Goal: Communication & Community: Answer question/provide support

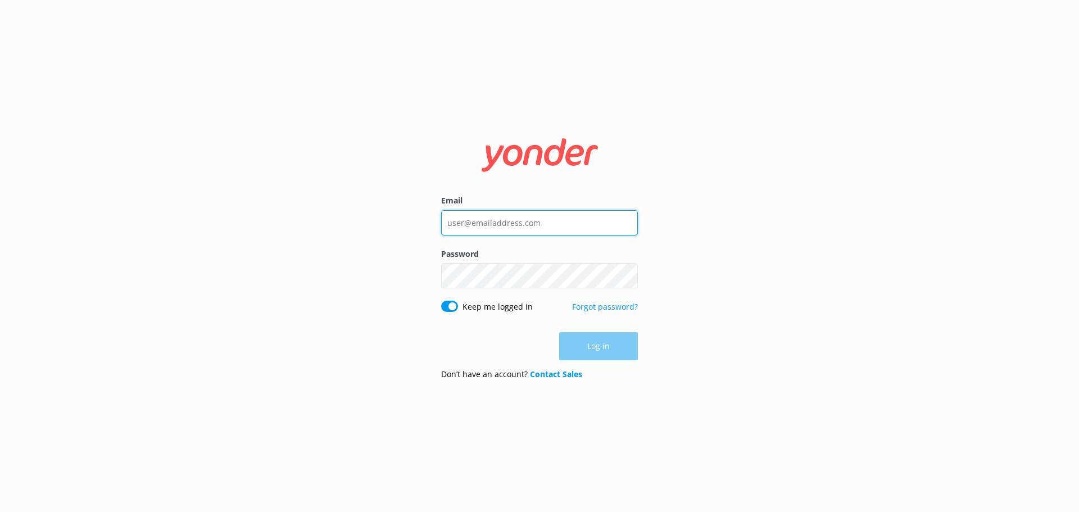
type input "[PERSON_NAME][EMAIL_ADDRESS][DOMAIN_NAME]"
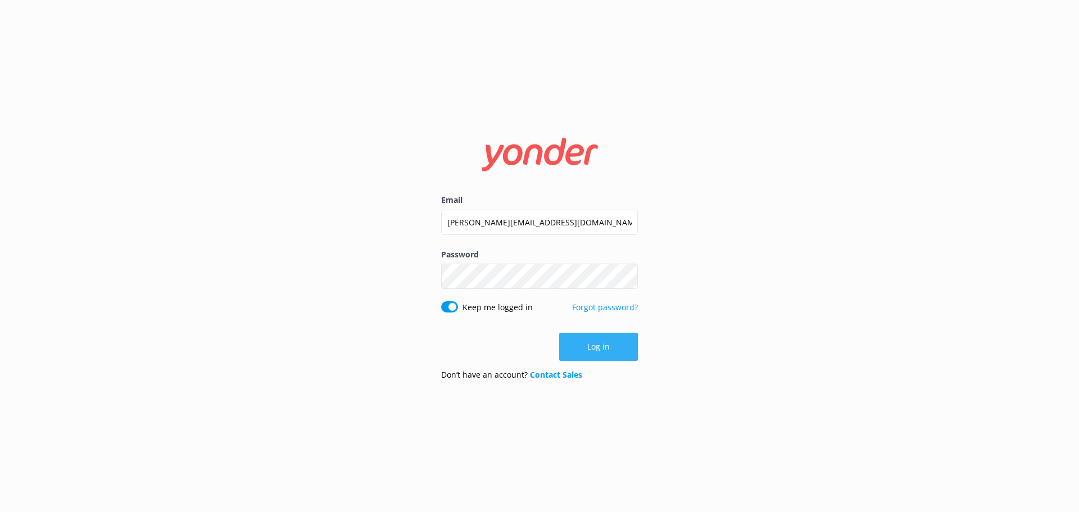
click at [613, 338] on div "Log in" at bounding box center [539, 347] width 197 height 28
click at [599, 346] on button "Log in" at bounding box center [598, 347] width 79 height 28
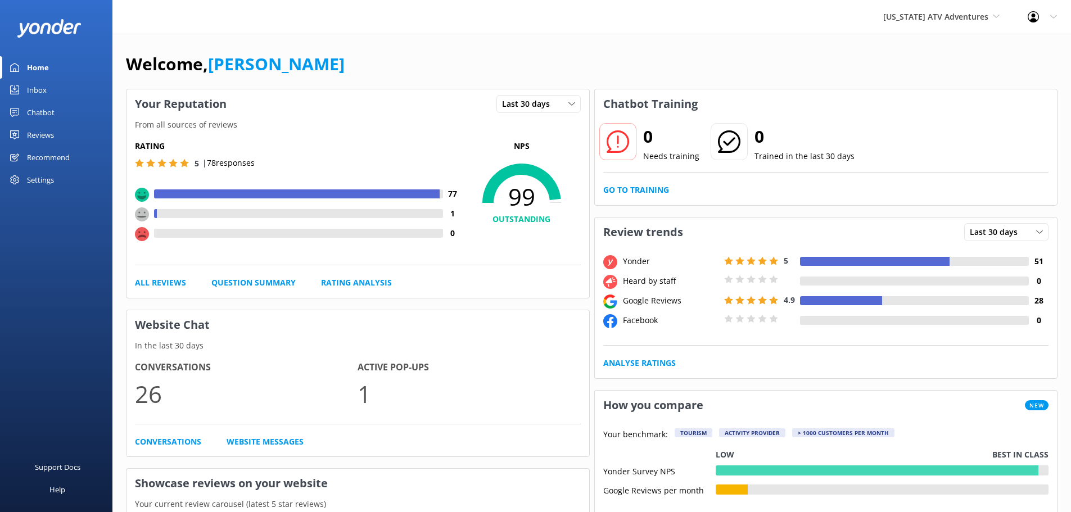
click at [33, 89] on div "Inbox" at bounding box center [37, 90] width 20 height 22
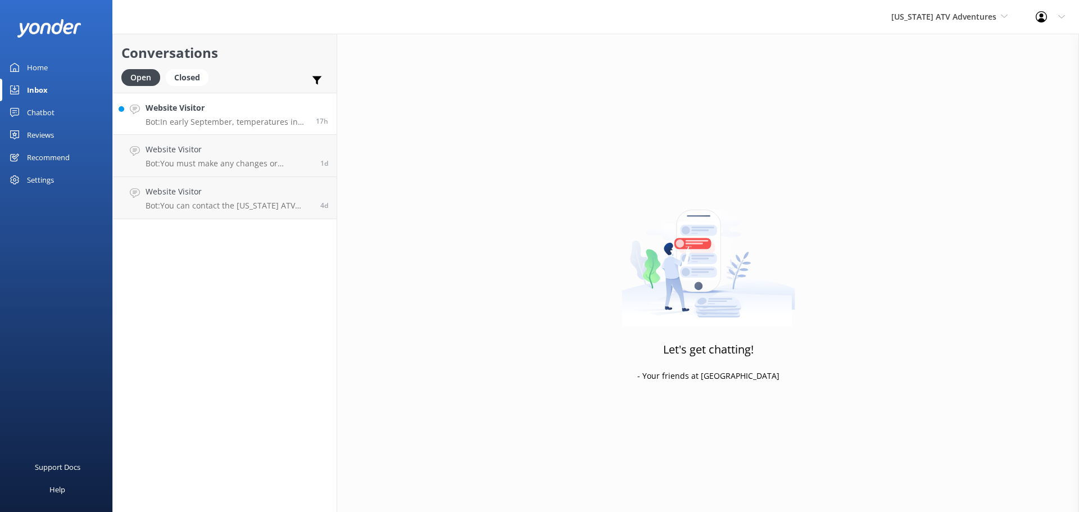
click at [258, 122] on p "Bot: In early September, temperatures in [US_STATE] can be hot, so shorts are o…" at bounding box center [227, 122] width 162 height 10
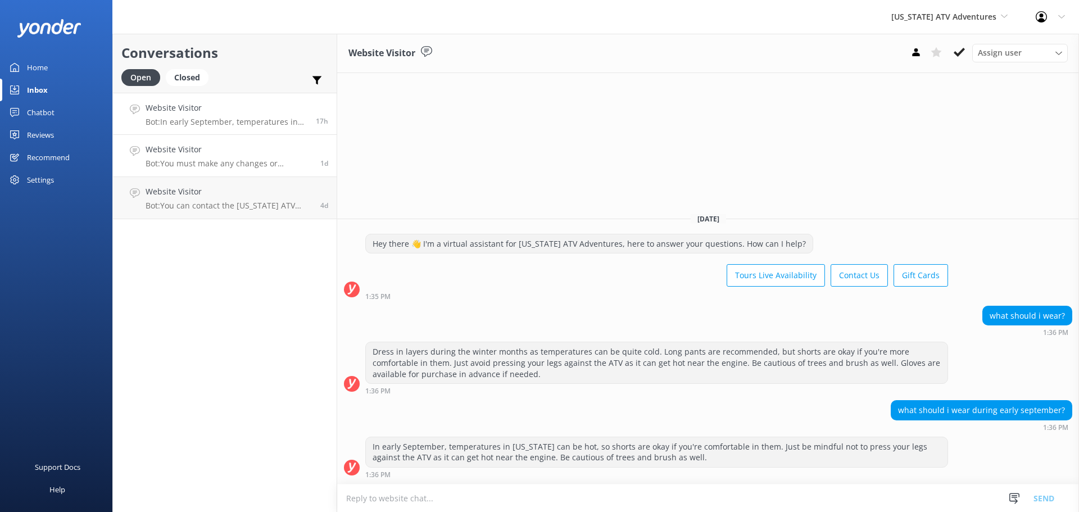
click at [216, 150] on h4 "Website Visitor" at bounding box center [229, 149] width 166 height 12
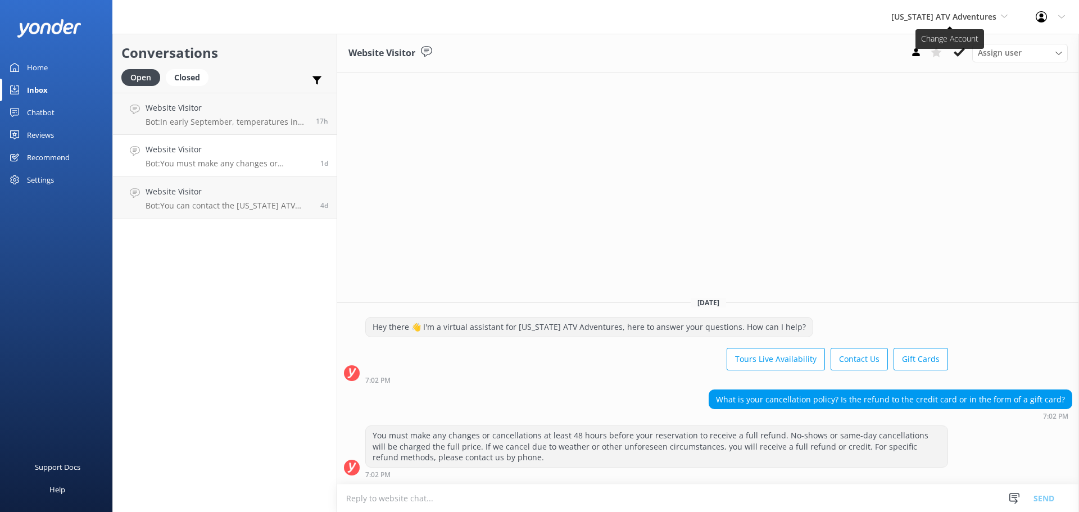
click at [967, 19] on span "[US_STATE] ATV Adventures" at bounding box center [943, 16] width 105 height 11
click at [950, 44] on link "[US_STATE] Safari Jeep Tours" at bounding box center [933, 47] width 112 height 27
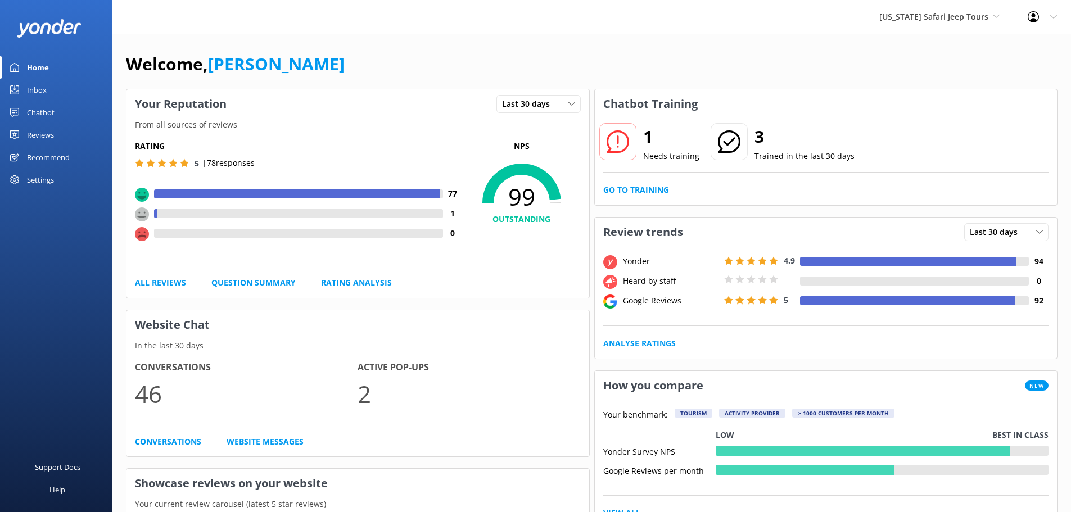
click at [39, 89] on div "Inbox" at bounding box center [37, 90] width 20 height 22
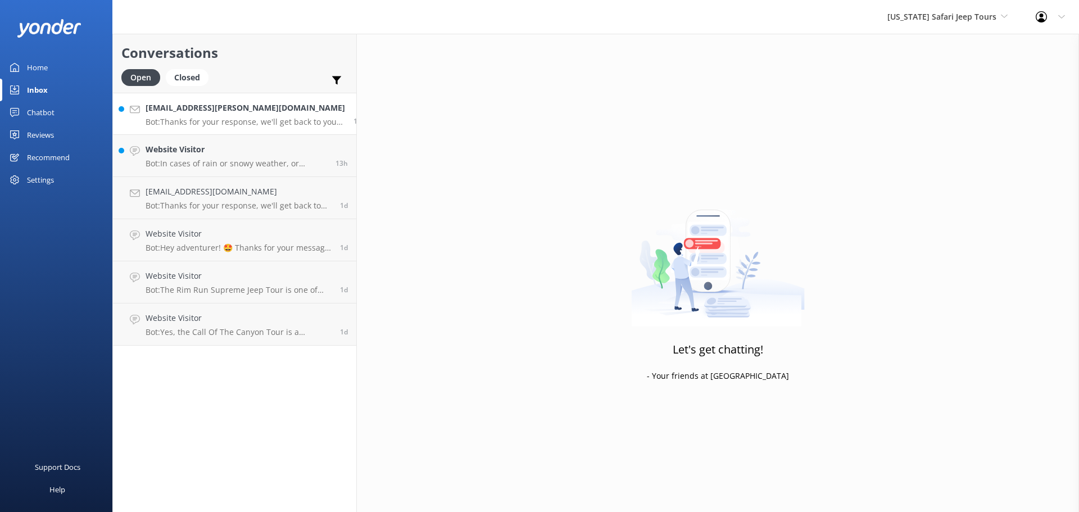
click at [247, 118] on p "Bot: Thanks for your response, we'll get back to you as soon as we can during o…" at bounding box center [245, 122] width 199 height 10
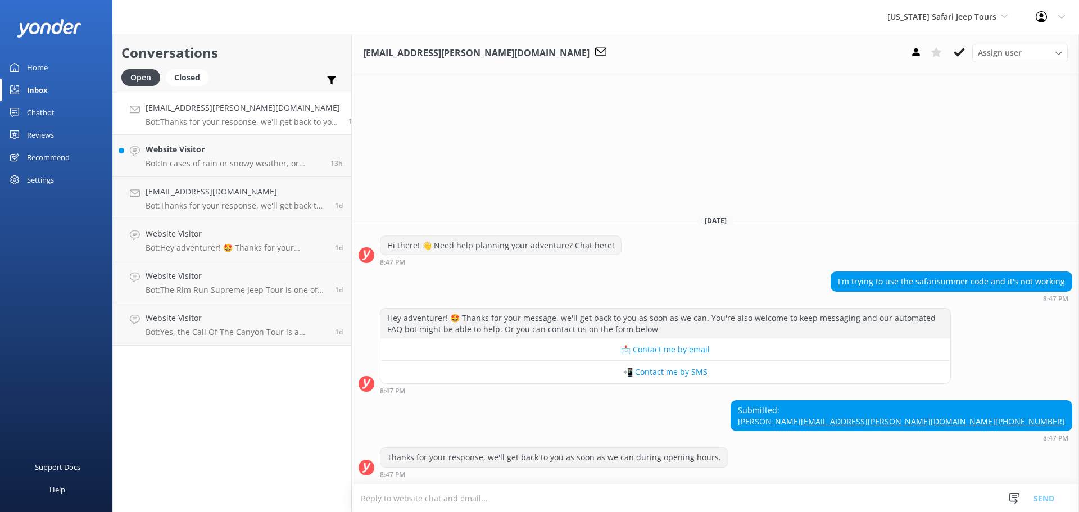
click at [475, 491] on textarea at bounding box center [715, 498] width 727 height 28
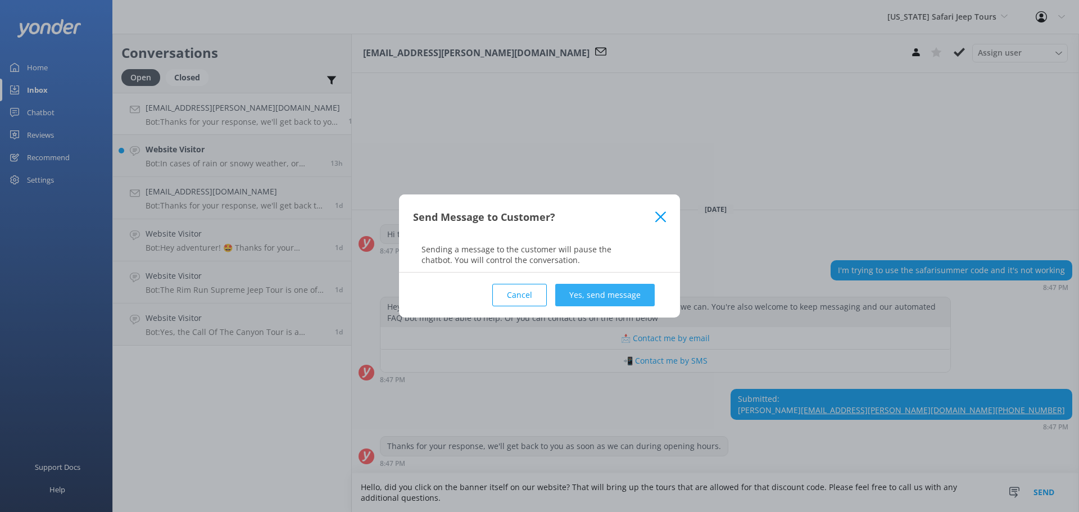
type textarea "Hello, did you click on the banner itself on our website? That will bring up th…"
click at [623, 287] on button "Yes, send message" at bounding box center [604, 295] width 99 height 22
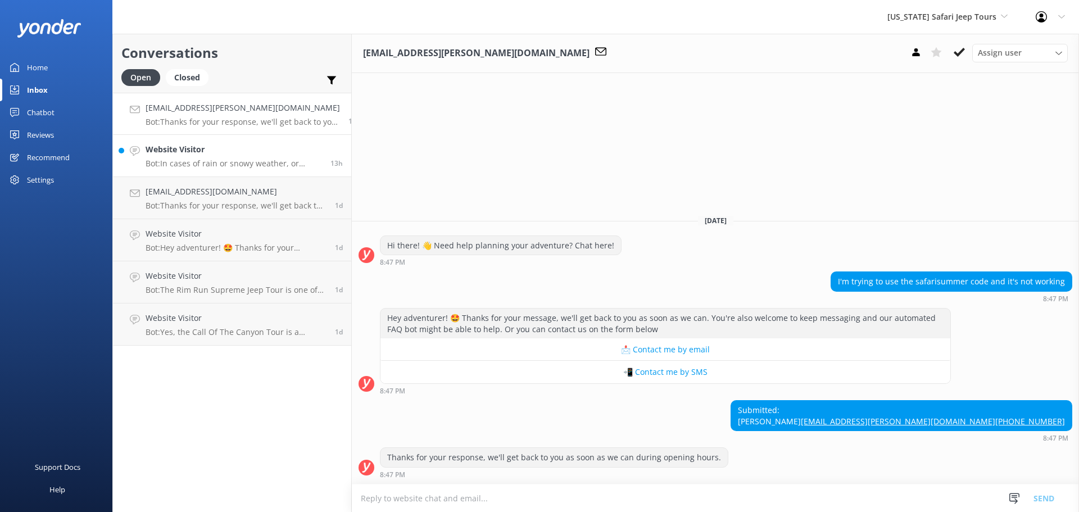
click at [230, 166] on p "Bot: In cases of rain or snowy weather, or additional Forest Service conditions…" at bounding box center [234, 163] width 176 height 10
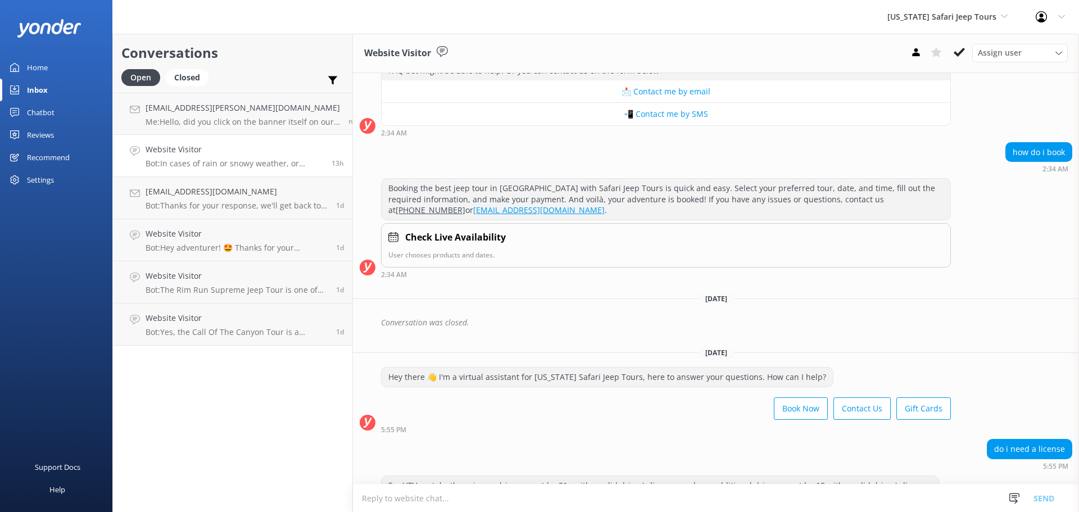
scroll to position [2086, 0]
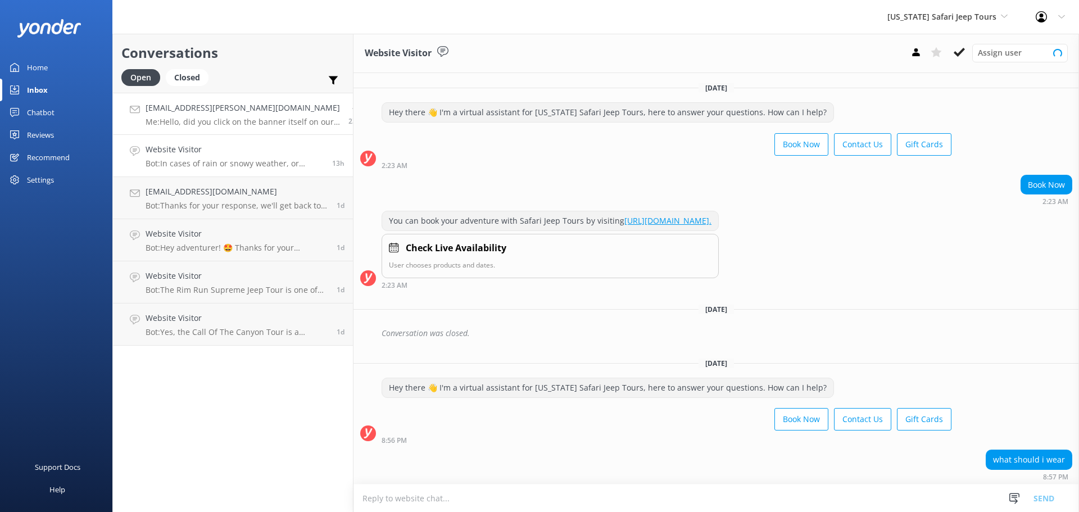
click at [245, 123] on p "Me: Hello, did you click on the banner itself on our website? That will bring u…" at bounding box center [243, 122] width 194 height 10
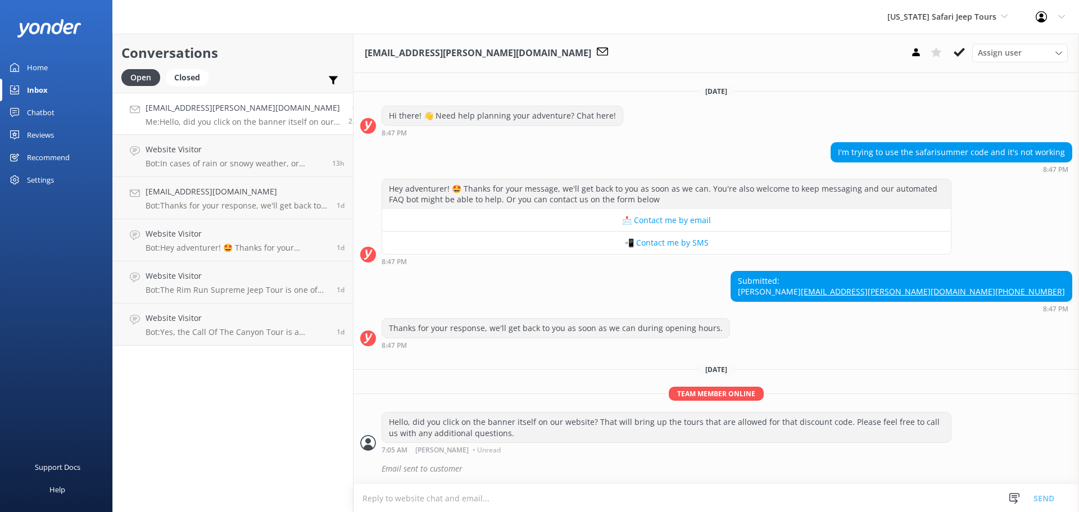
scroll to position [19, 0]
click at [244, 429] on div "Conversations Open Closed Important Assigned to me Unassigned SMS teacher.cox@g…" at bounding box center [232, 273] width 241 height 478
click at [219, 158] on div "Website Visitor Bot: In cases of rain or snowy weather, or additional Forest Se…" at bounding box center [235, 155] width 178 height 25
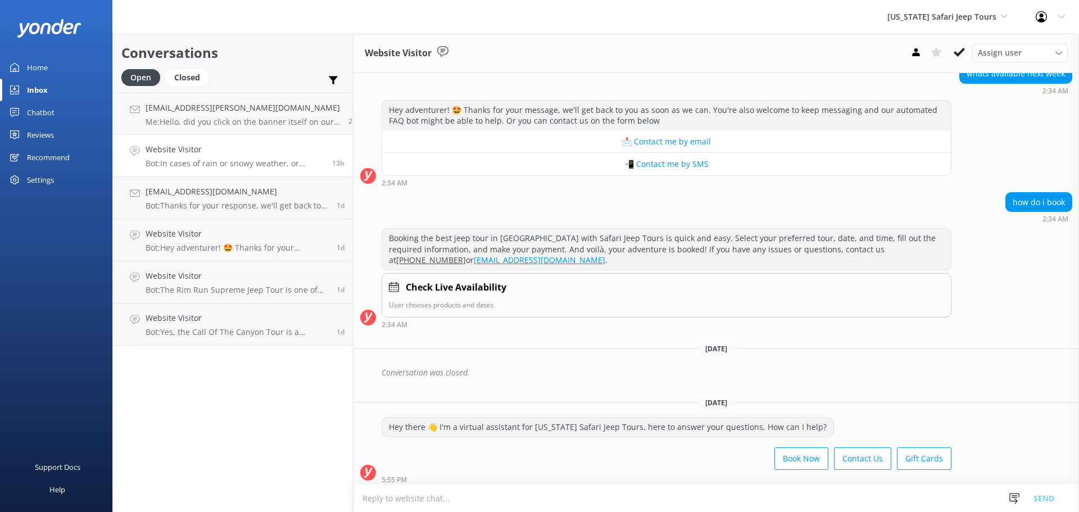
click at [248, 409] on div "Conversations Open Closed Important Assigned to me Unassigned SMS teacher.cox@g…" at bounding box center [232, 273] width 241 height 478
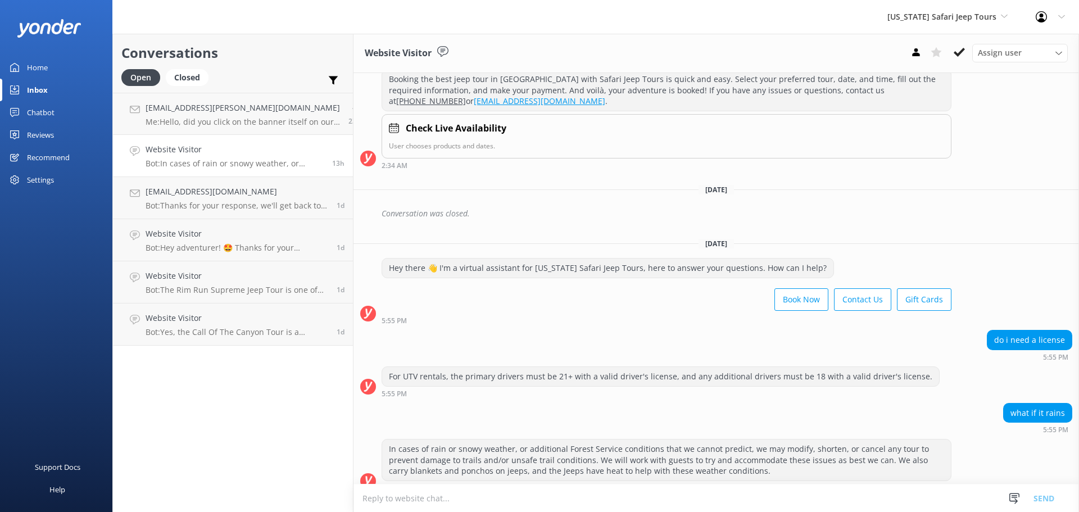
scroll to position [2199, 0]
click at [248, 408] on div "Conversations Open Closed Important Assigned to me Unassigned SMS teacher.cox@g…" at bounding box center [232, 273] width 241 height 478
